Goal: Check status

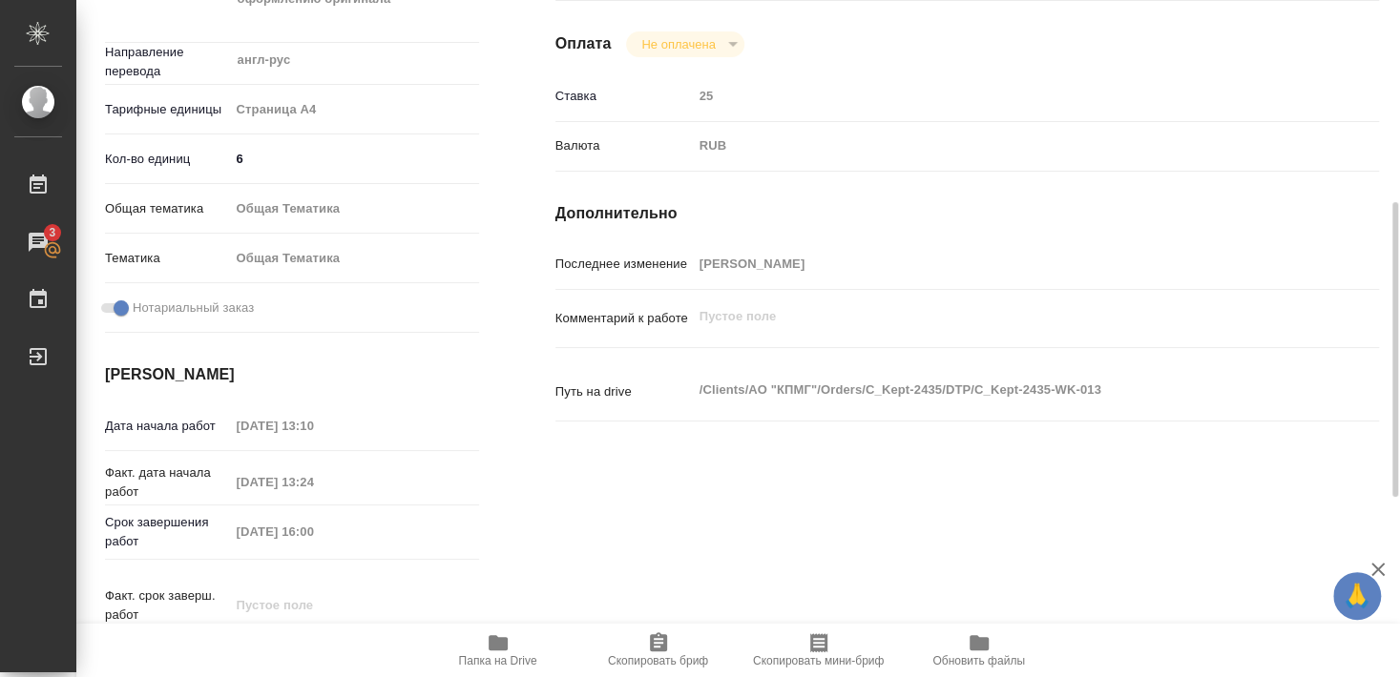
scroll to position [52, 0]
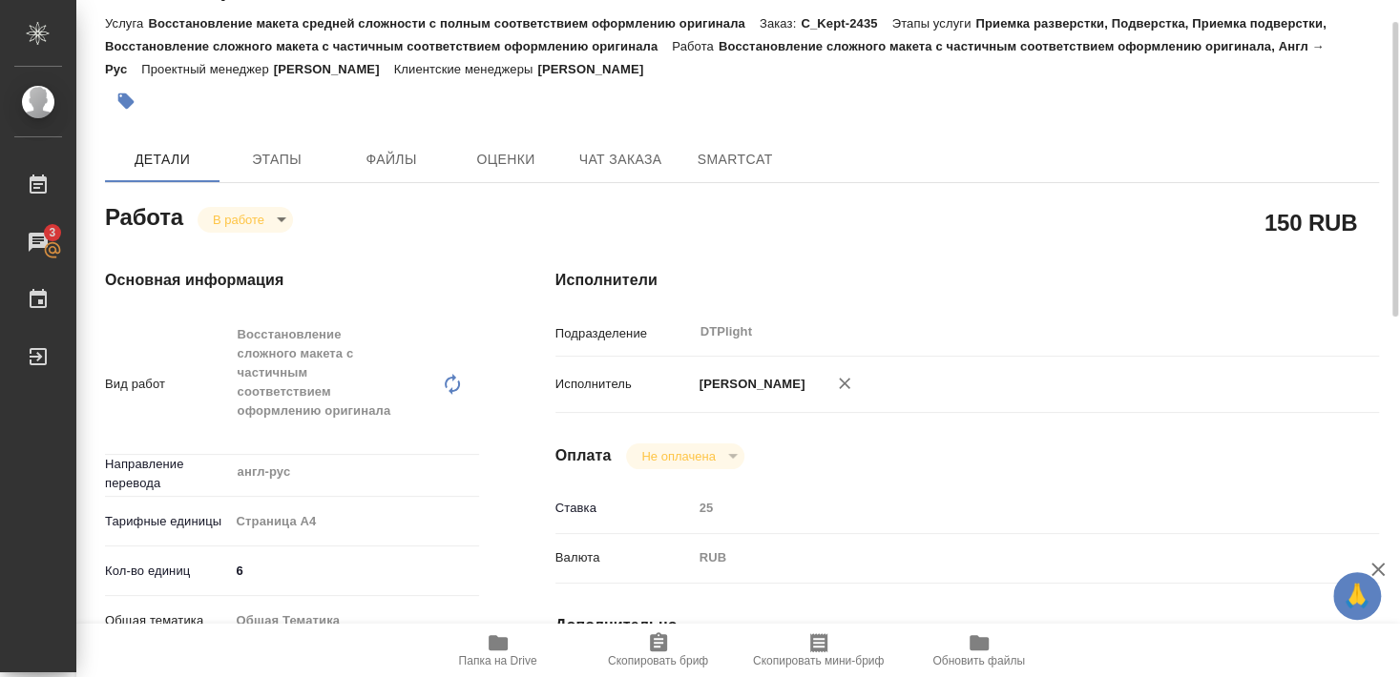
click at [239, 211] on body "🙏 .cls-1 fill:#fff; AWATERA Smyslova Svetlana Работы 3 Чаты График Выйти C_Kept…" at bounding box center [700, 338] width 1400 height 677
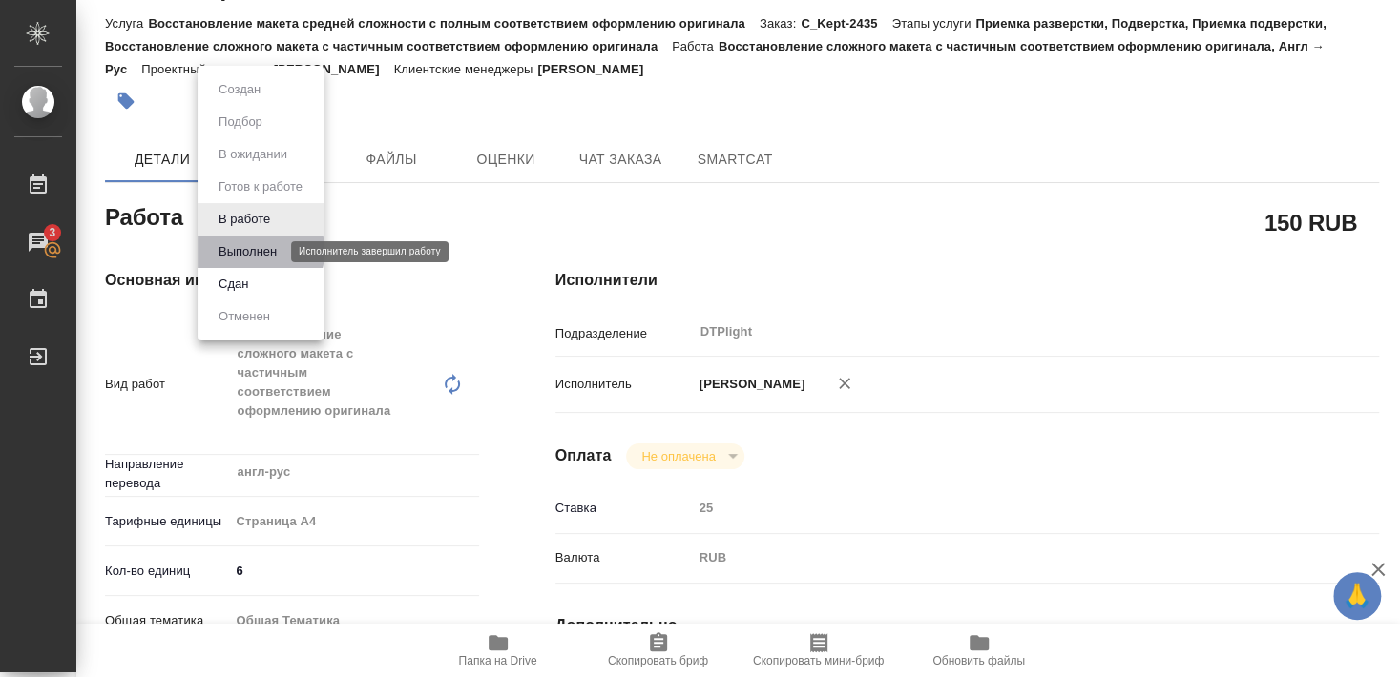
click at [241, 251] on button "Выполнен" at bounding box center [248, 251] width 70 height 21
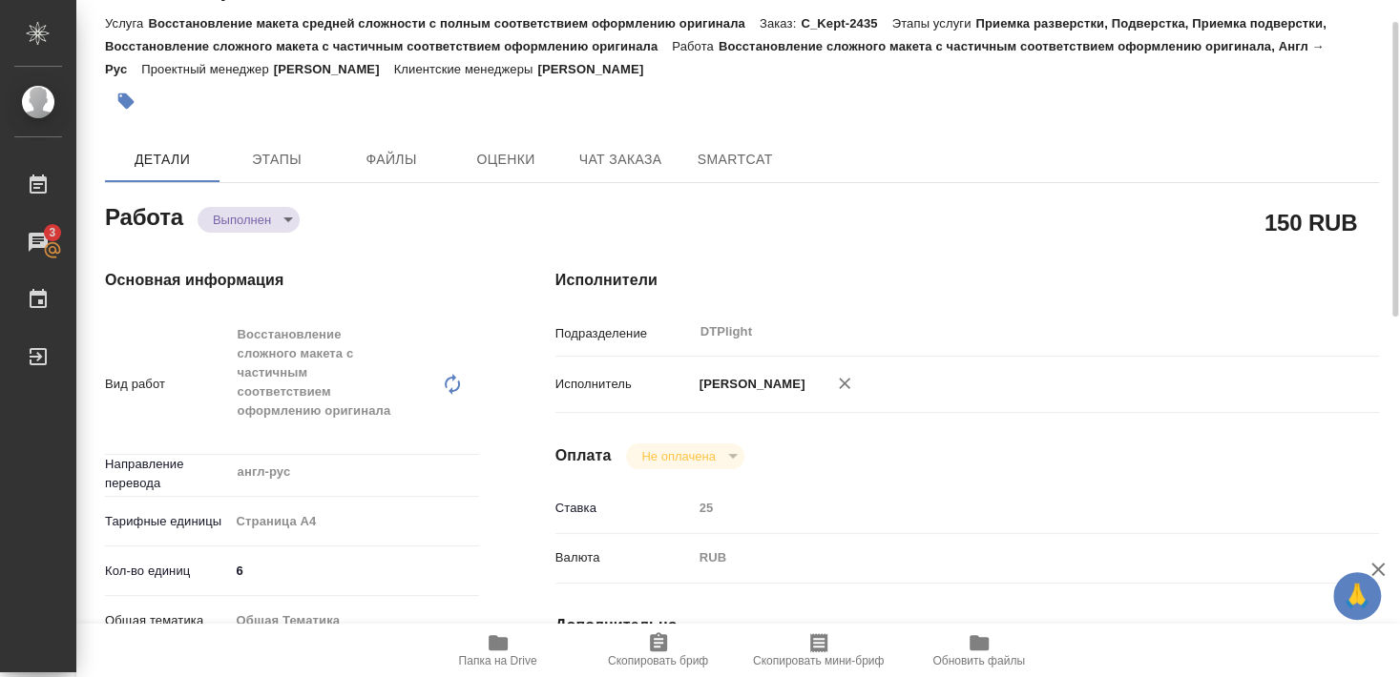
type textarea "x"
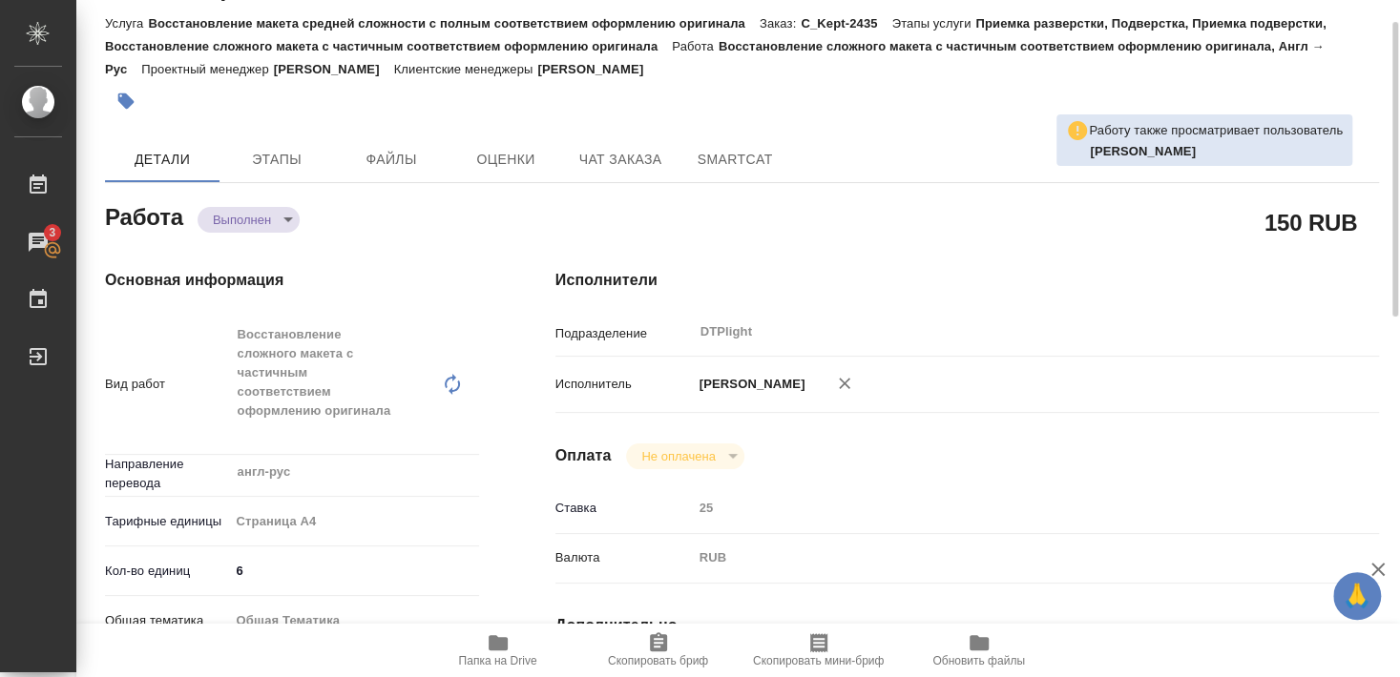
scroll to position [0, 0]
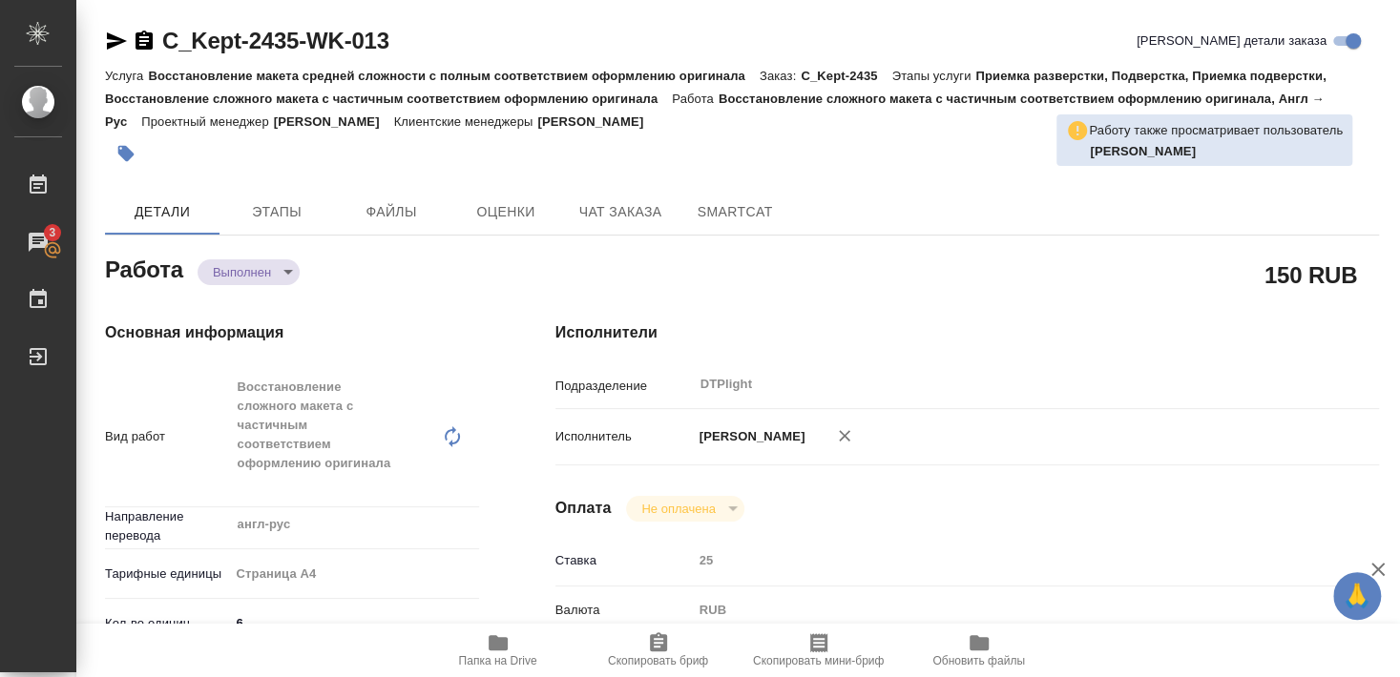
type textarea "x"
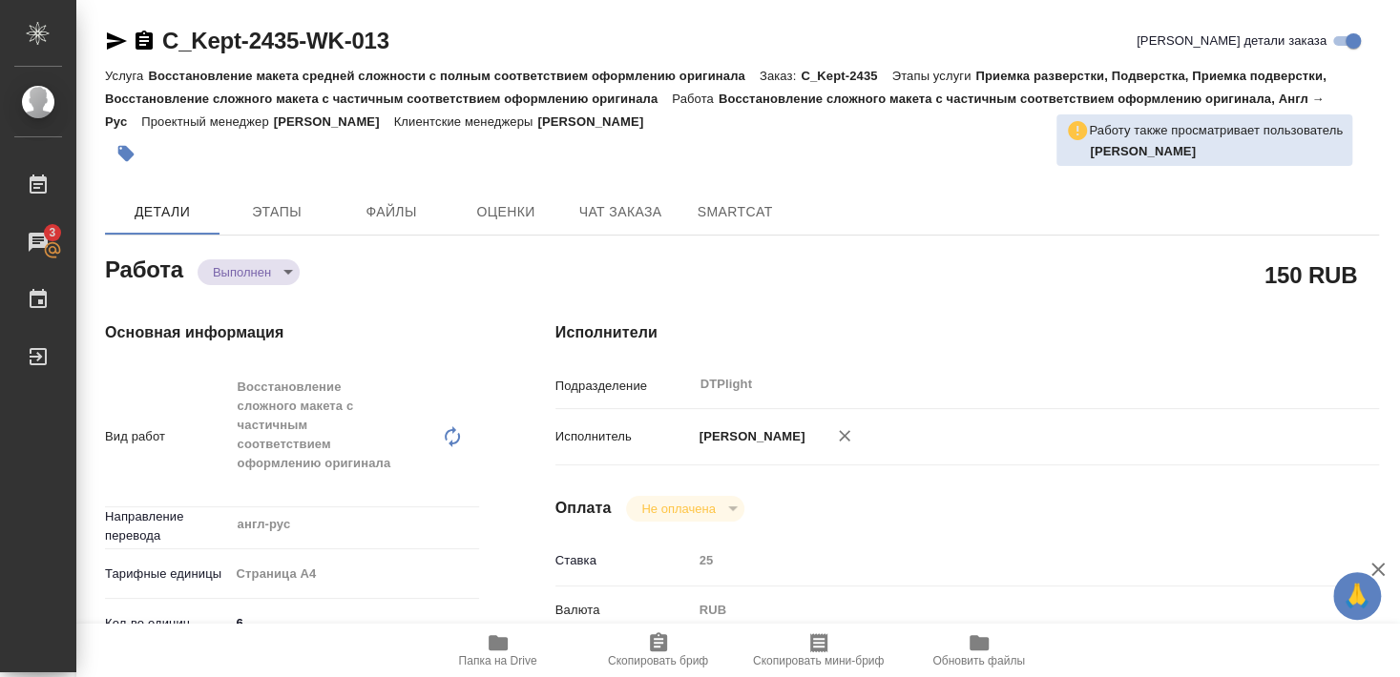
type textarea "x"
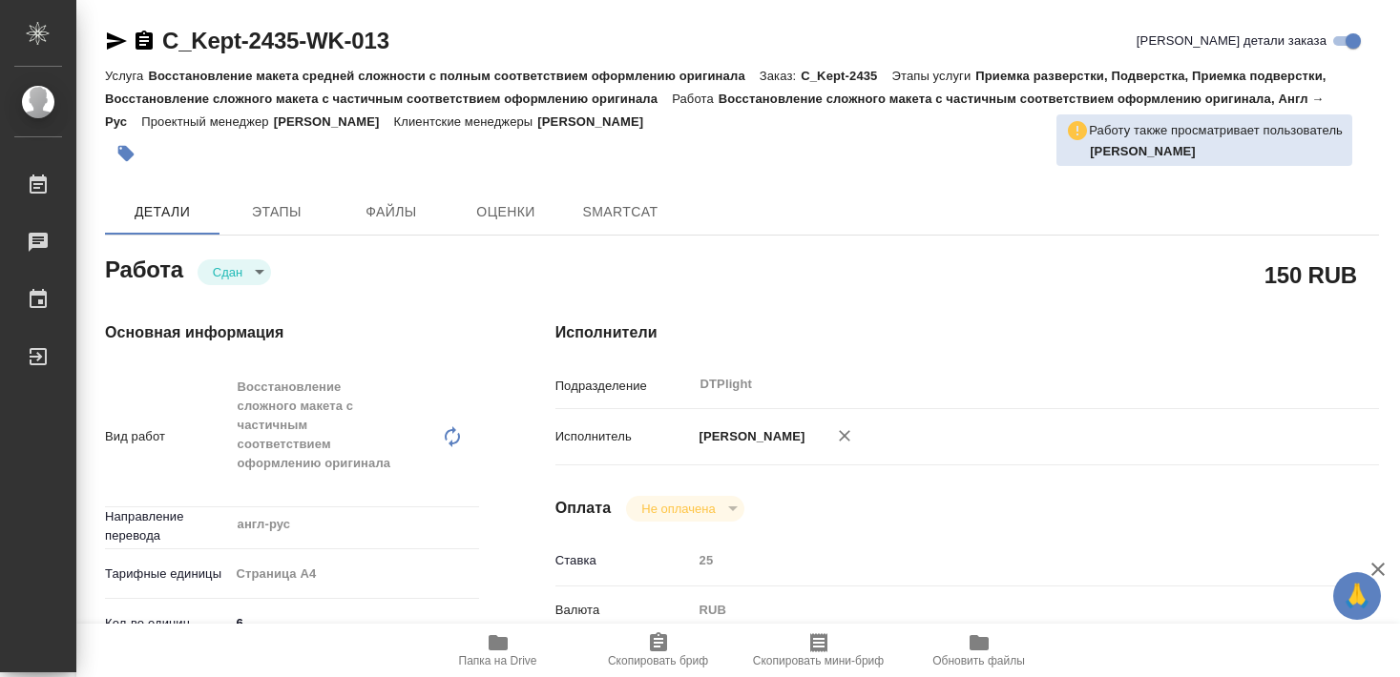
type textarea "x"
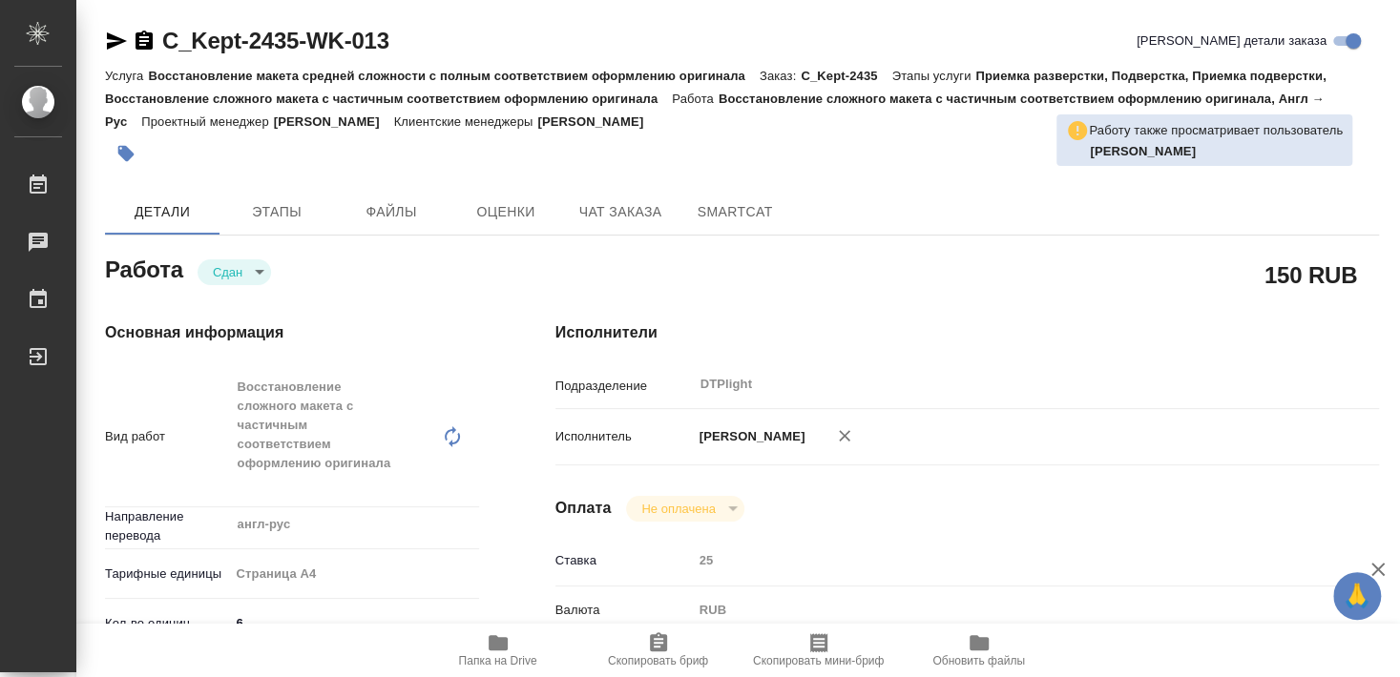
type textarea "x"
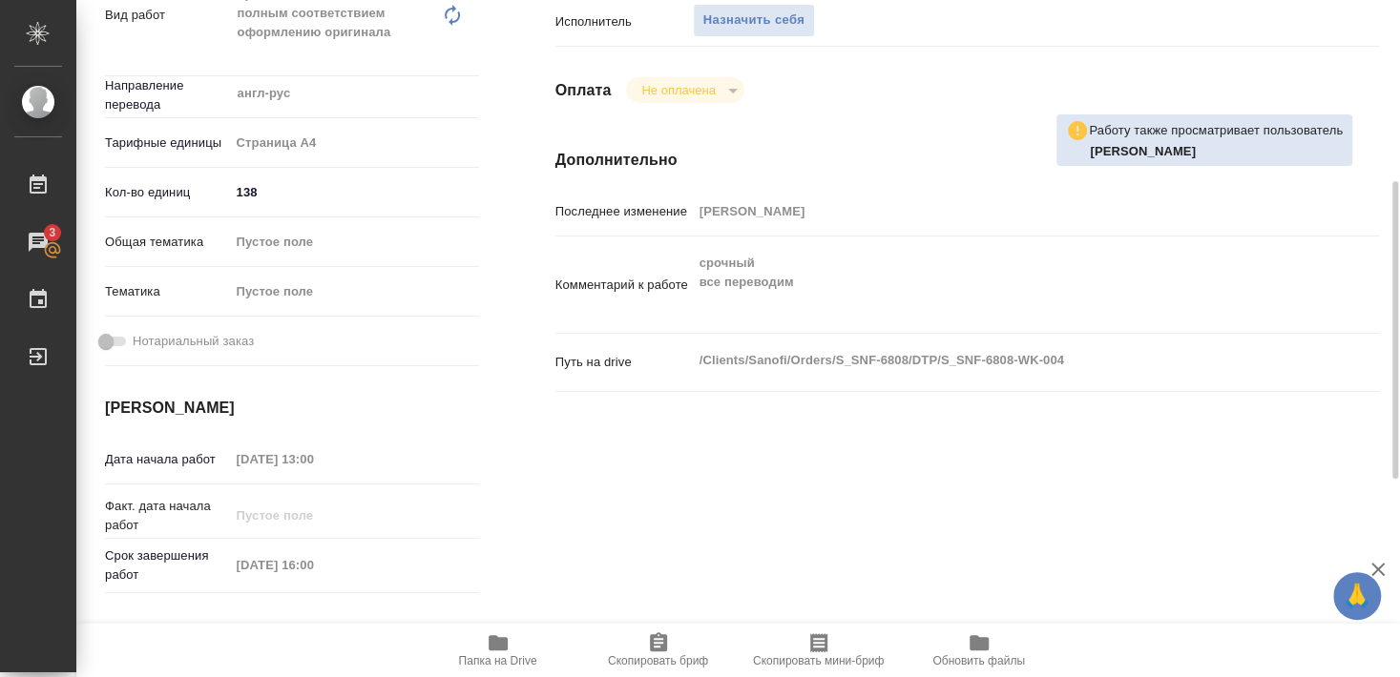
scroll to position [515, 0]
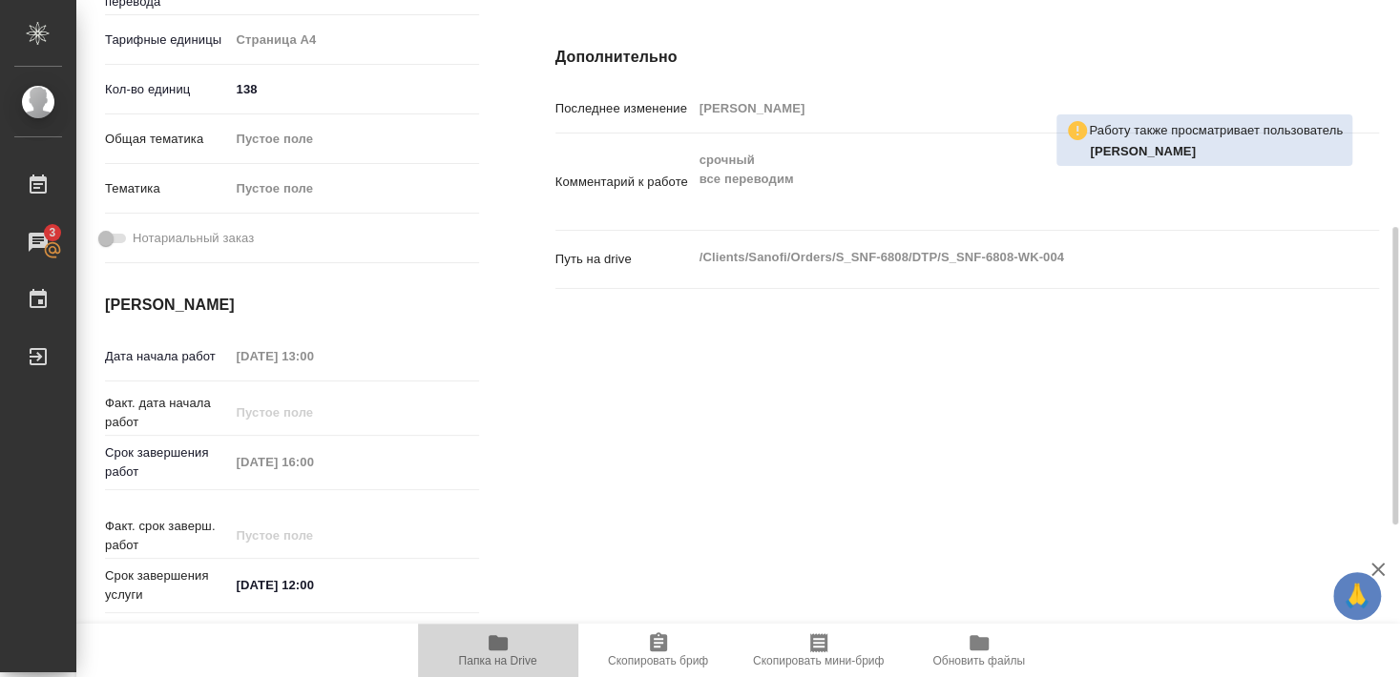
click at [500, 644] on icon "button" at bounding box center [497, 642] width 19 height 15
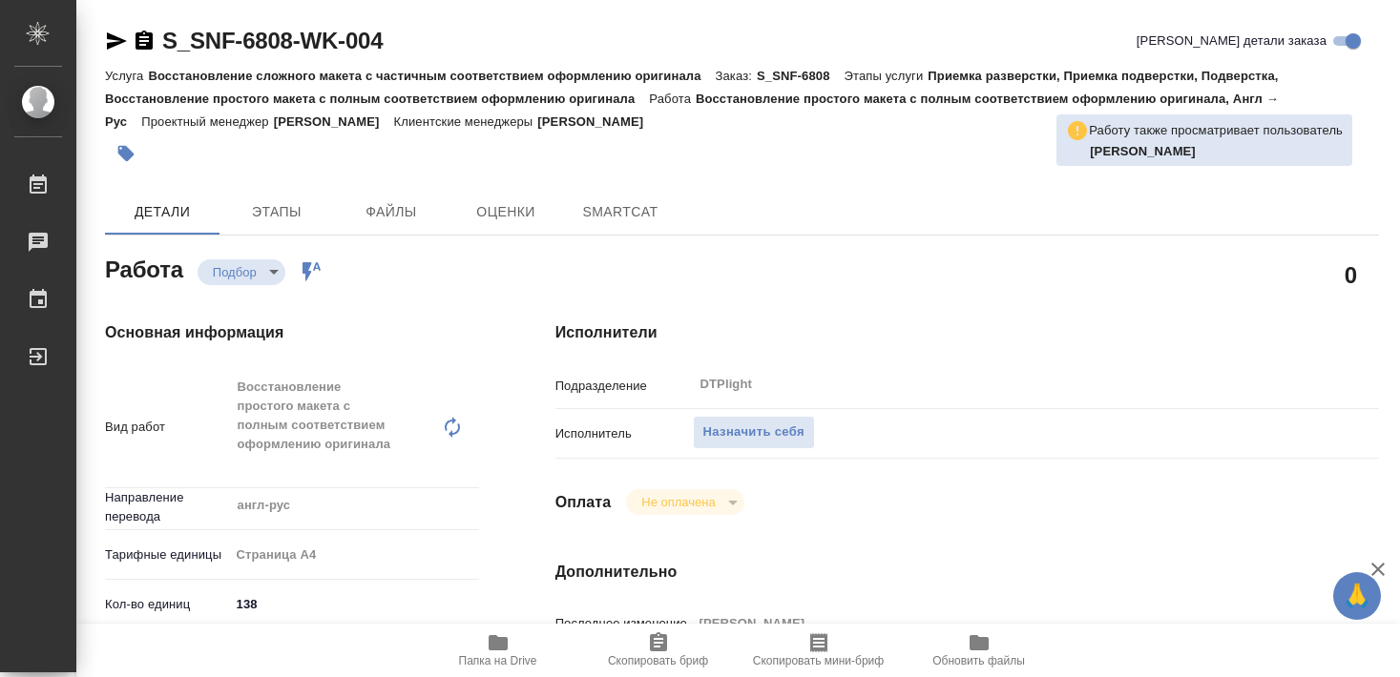
type textarea "x"
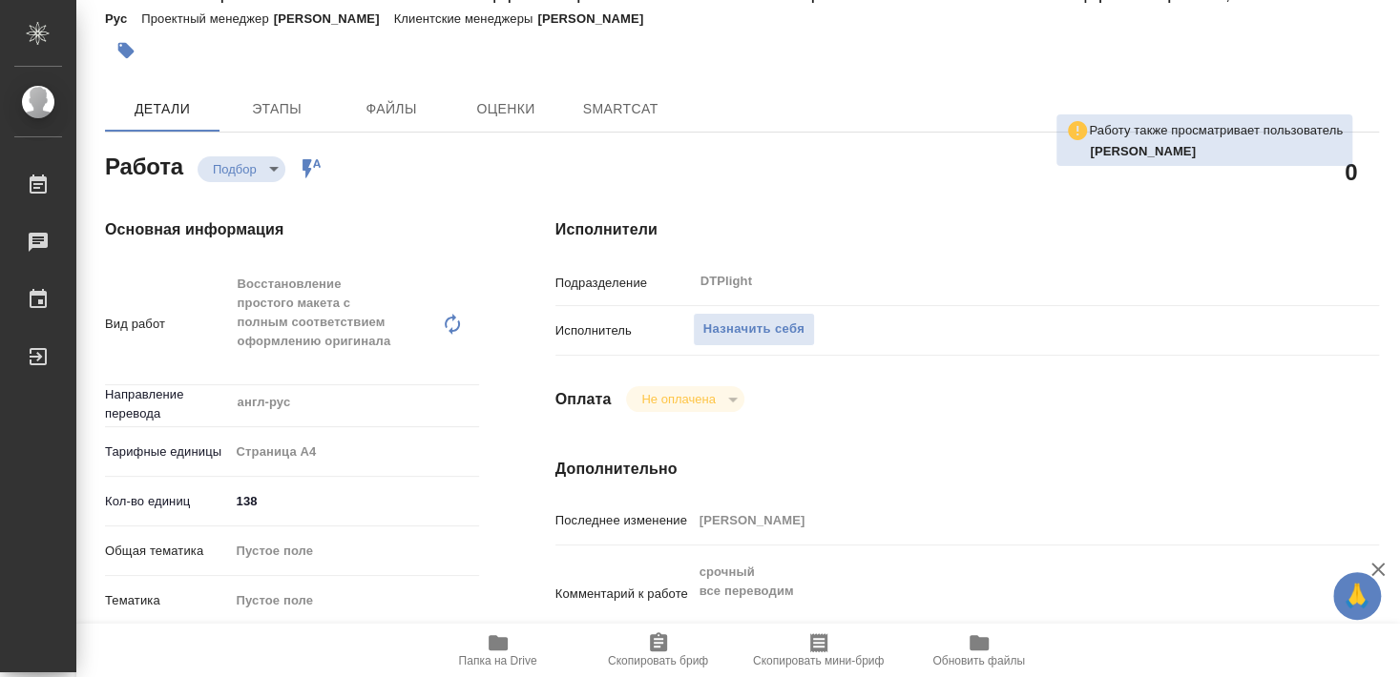
type textarea "x"
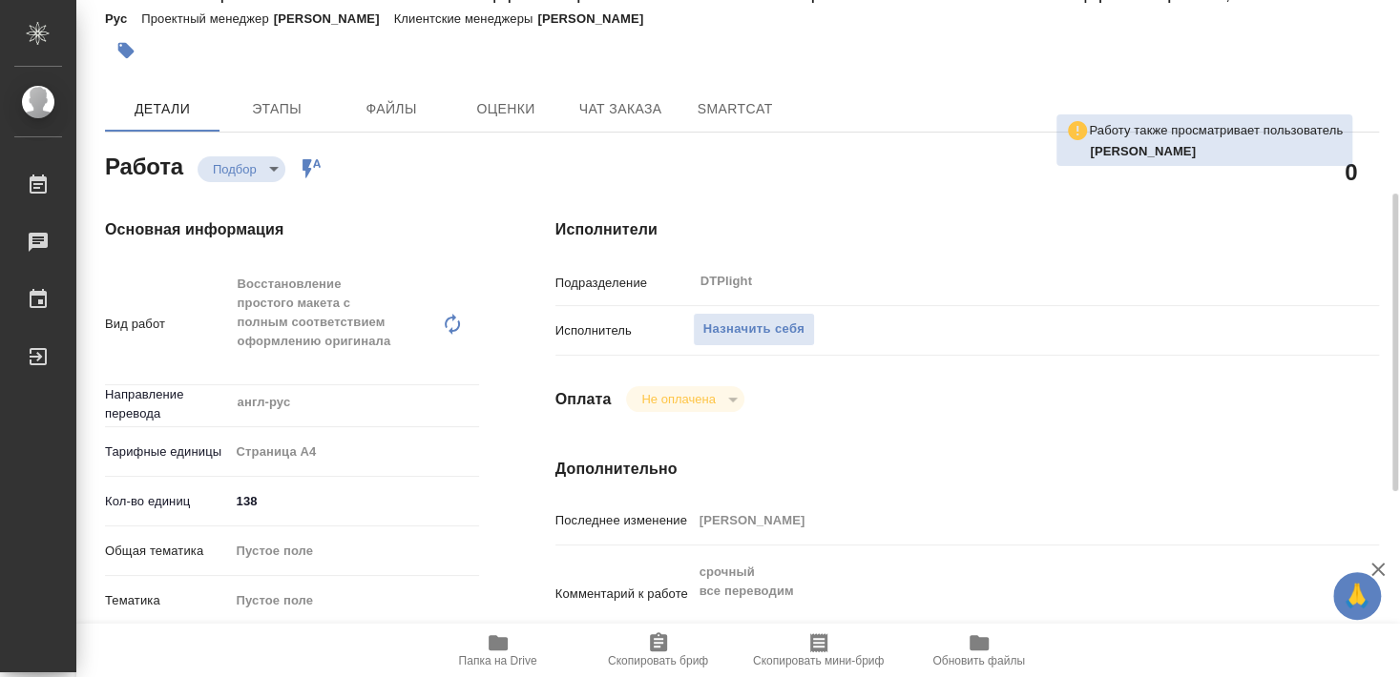
scroll to position [206, 0]
